Goal: Information Seeking & Learning: Find contact information

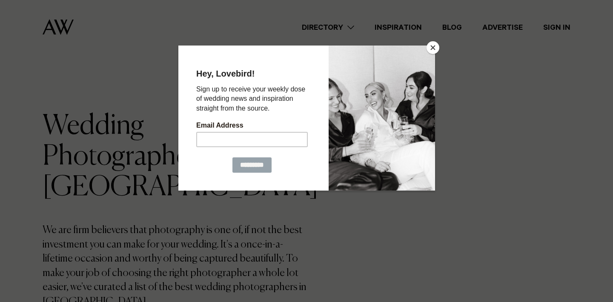
click at [424, 50] on div at bounding box center [381, 117] width 106 height 145
click at [432, 49] on button "Close" at bounding box center [433, 47] width 13 height 13
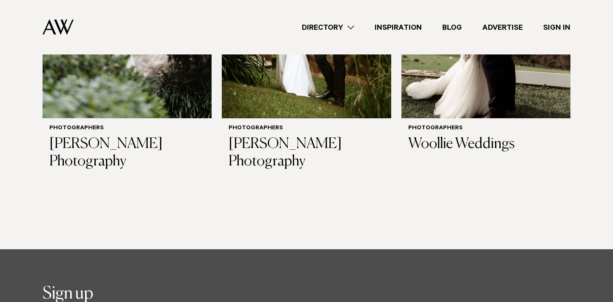
scroll to position [2914, 0]
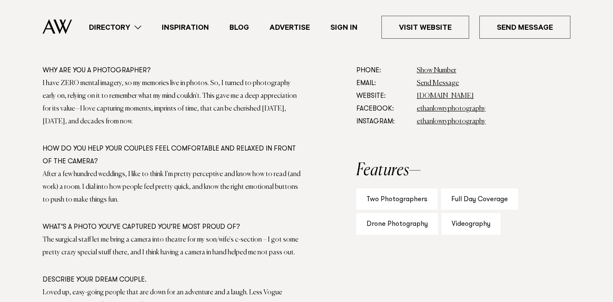
scroll to position [514, 0]
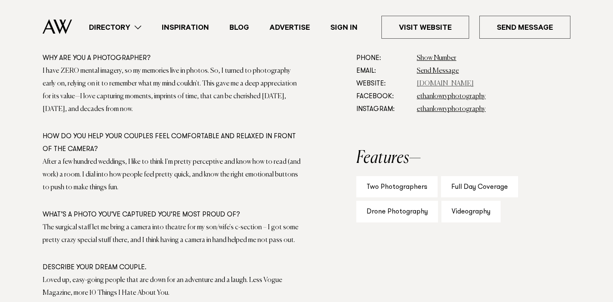
click at [474, 84] on link "[DOMAIN_NAME]" at bounding box center [445, 83] width 57 height 7
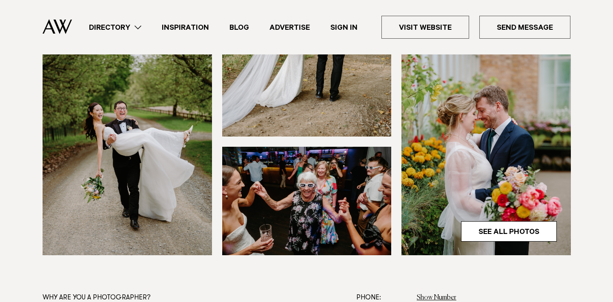
scroll to position [396, 0]
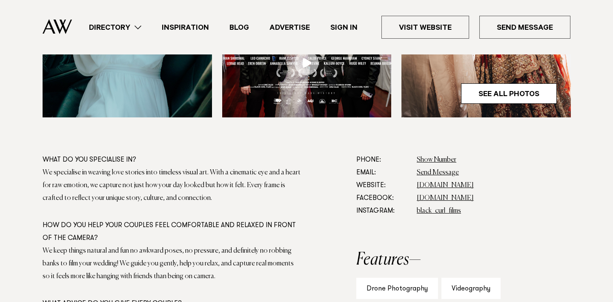
scroll to position [416, 0]
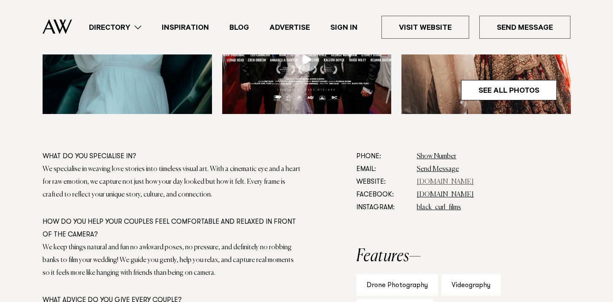
click at [429, 180] on link "[DOMAIN_NAME]" at bounding box center [445, 182] width 57 height 7
